Goal: Task Accomplishment & Management: Manage account settings

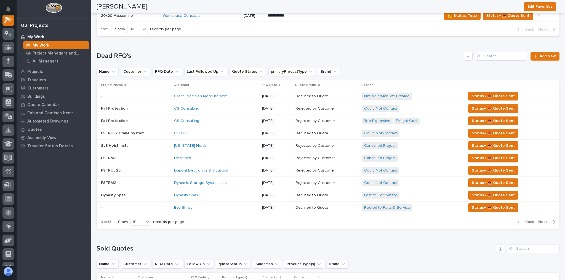
click at [517, 221] on icon "button" at bounding box center [518, 222] width 2 height 3
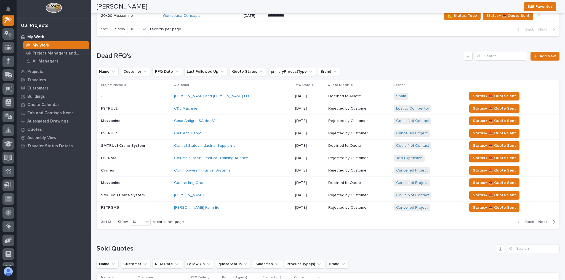
click at [526, 220] on span "Back" at bounding box center [528, 222] width 12 height 5
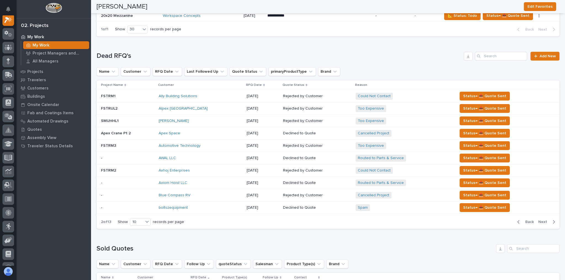
click at [526, 220] on span "Back" at bounding box center [528, 222] width 12 height 5
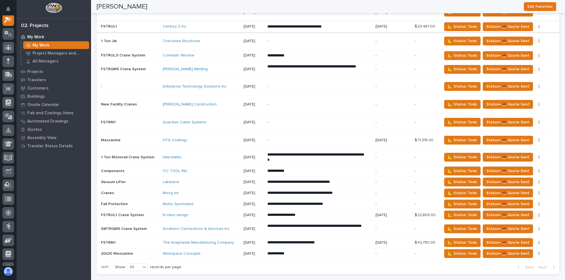
scroll to position [1025, 0]
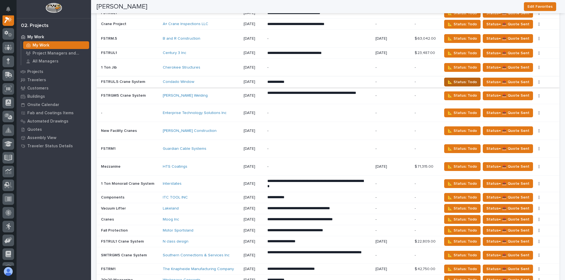
click at [466, 79] on span "📐 Status: Todo" at bounding box center [462, 82] width 29 height 7
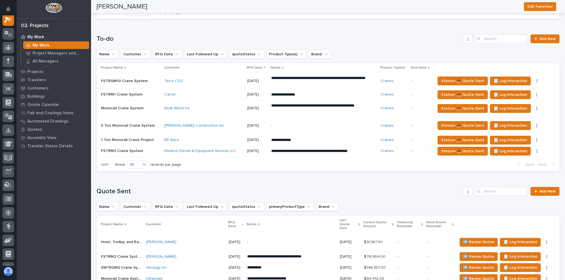
scroll to position [297, 0]
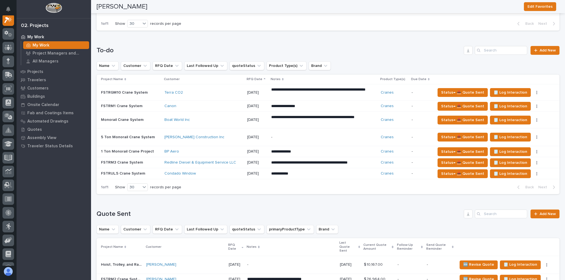
click at [299, 173] on p "**********" at bounding box center [319, 174] width 97 height 6
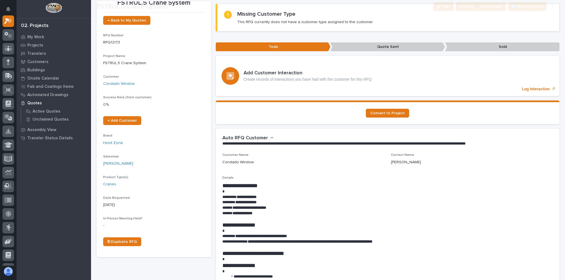
scroll to position [88, 0]
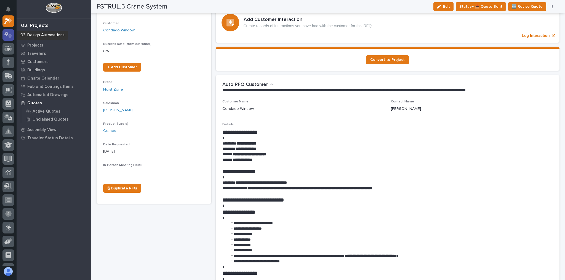
click at [9, 35] on icon at bounding box center [10, 36] width 4 height 4
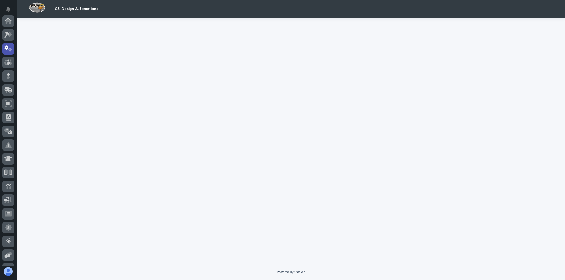
scroll to position [28, 0]
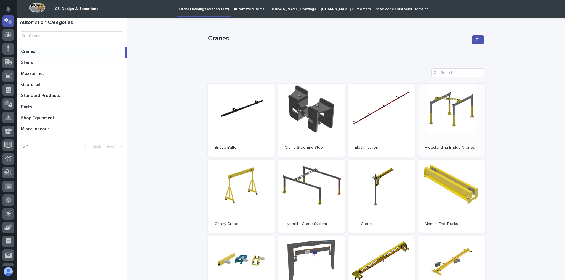
click at [449, 111] on link "Open" at bounding box center [451, 120] width 67 height 73
